Goal: Find specific page/section: Find specific page/section

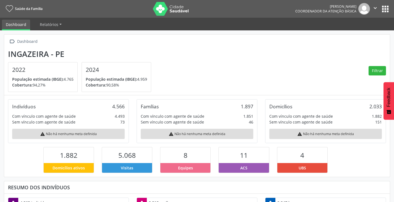
click at [391, 9] on nav "Saúde da Família Rafaela Bruna dos Santos Coordenador da Atenção Básica  Confi…" at bounding box center [197, 9] width 394 height 18
click at [384, 9] on button "apps" at bounding box center [385, 9] width 10 height 10
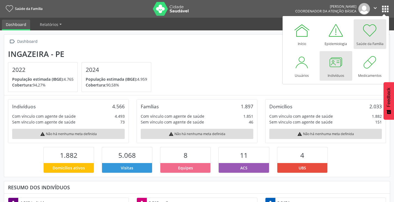
click at [339, 68] on div at bounding box center [335, 62] width 17 height 17
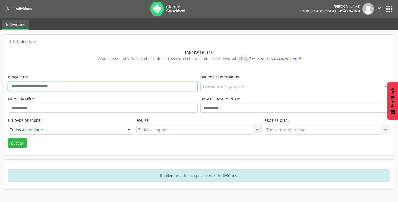
click at [28, 87] on input "text" at bounding box center [102, 86] width 189 height 9
type input "**********"
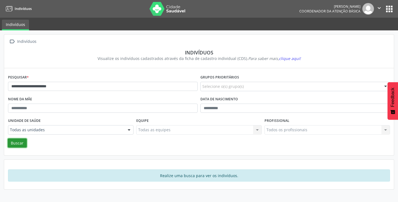
click at [17, 146] on button "Buscar" at bounding box center [17, 142] width 19 height 9
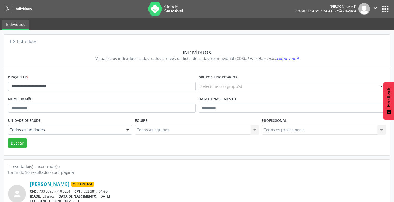
scroll to position [23, 0]
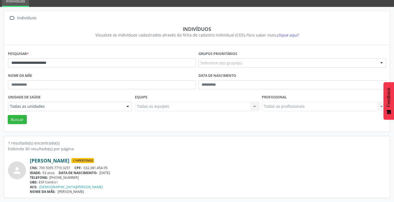
click at [38, 161] on link "[PERSON_NAME]" at bounding box center [49, 160] width 39 height 6
